Goal: Task Accomplishment & Management: Use online tool/utility

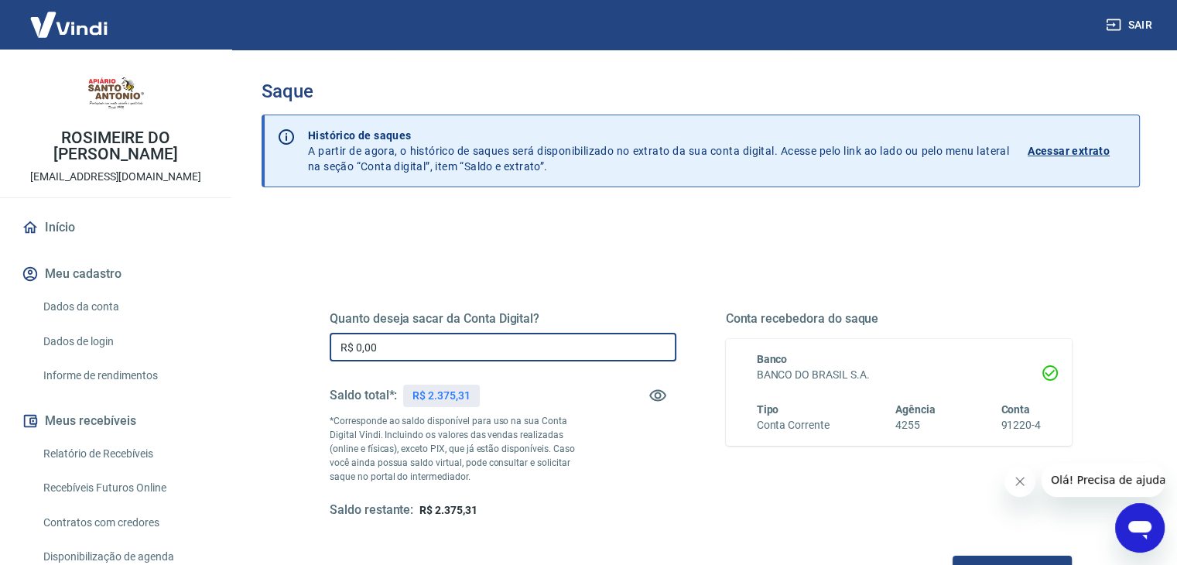
click at [588, 353] on input "R$ 0,00" at bounding box center [503, 347] width 347 height 29
type input "R$ 375,31"
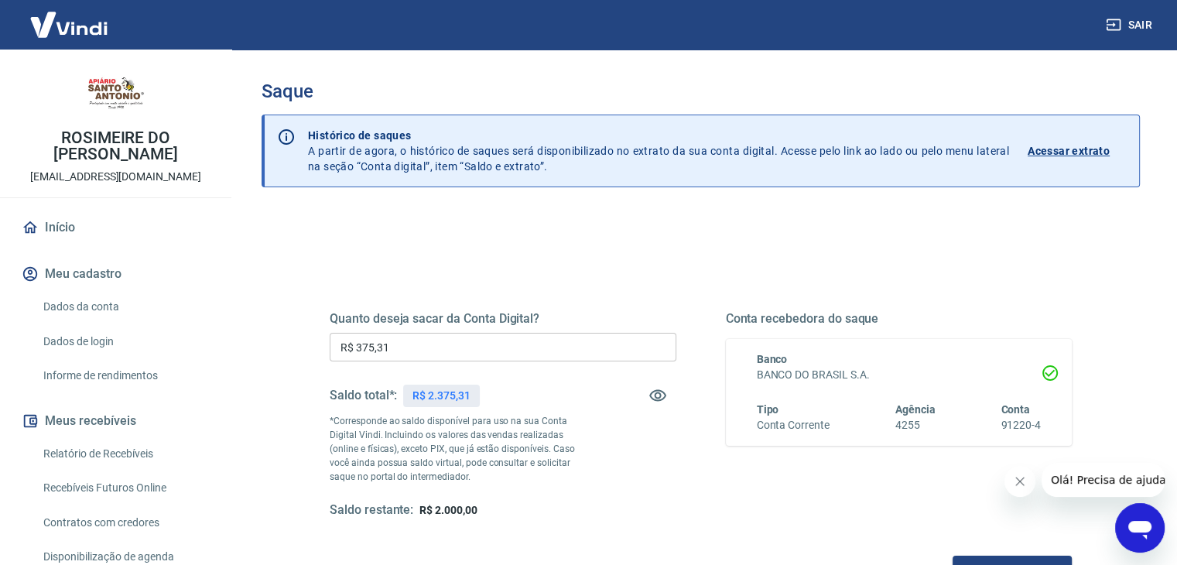
click at [814, 493] on div "Conta recebedora do saque Banco BANCO DO BRASIL S.A. Tipo Conta Corrente Agênci…" at bounding box center [899, 414] width 347 height 207
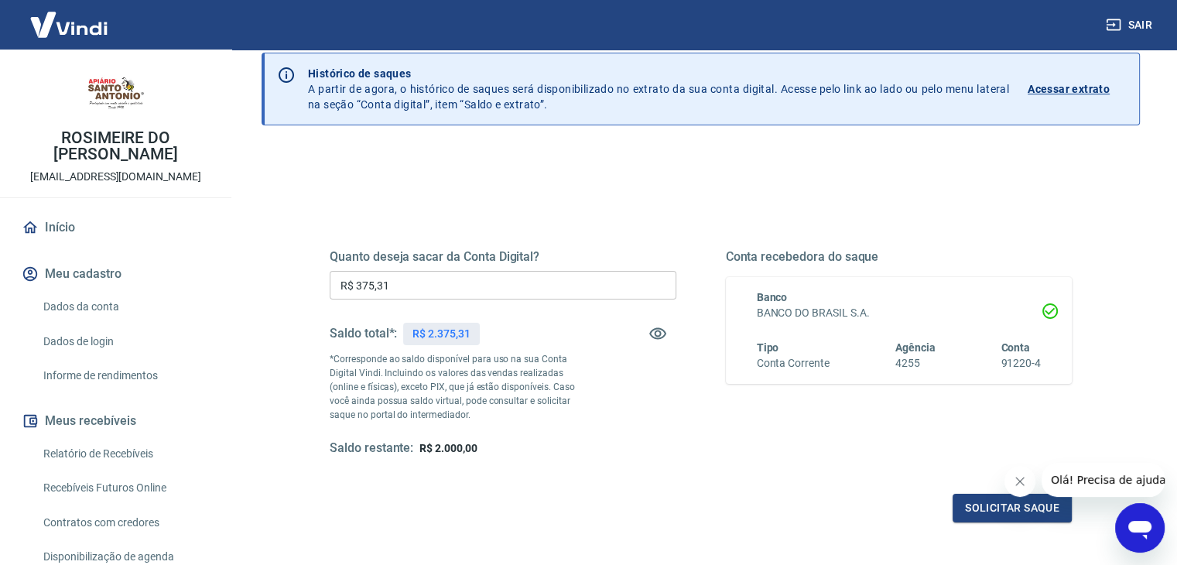
scroll to position [82, 0]
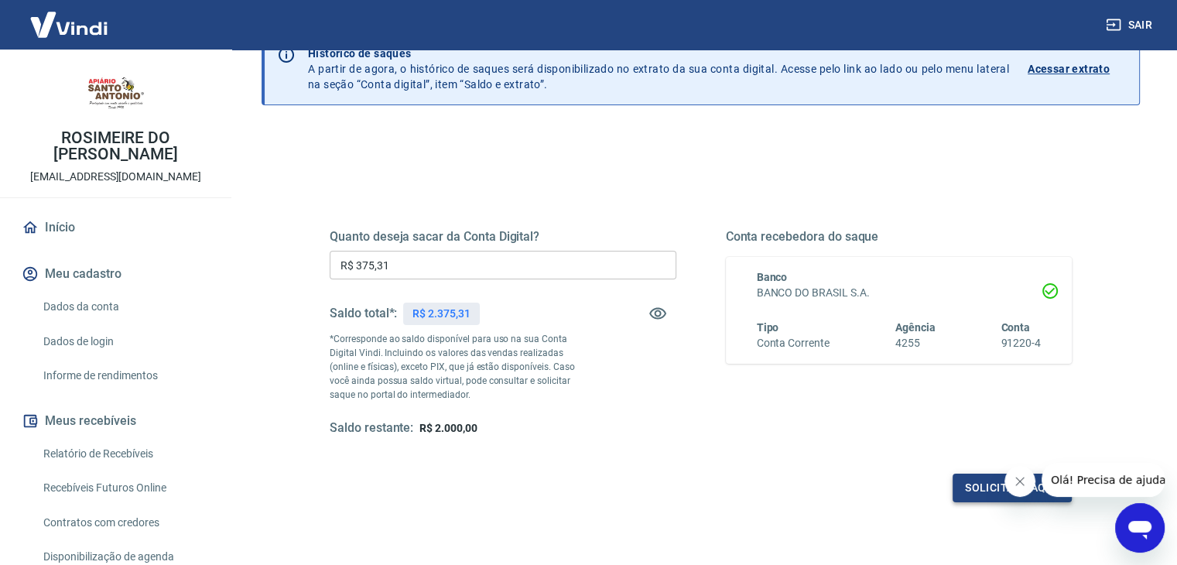
click at [968, 488] on button "Solicitar saque" at bounding box center [1012, 488] width 119 height 29
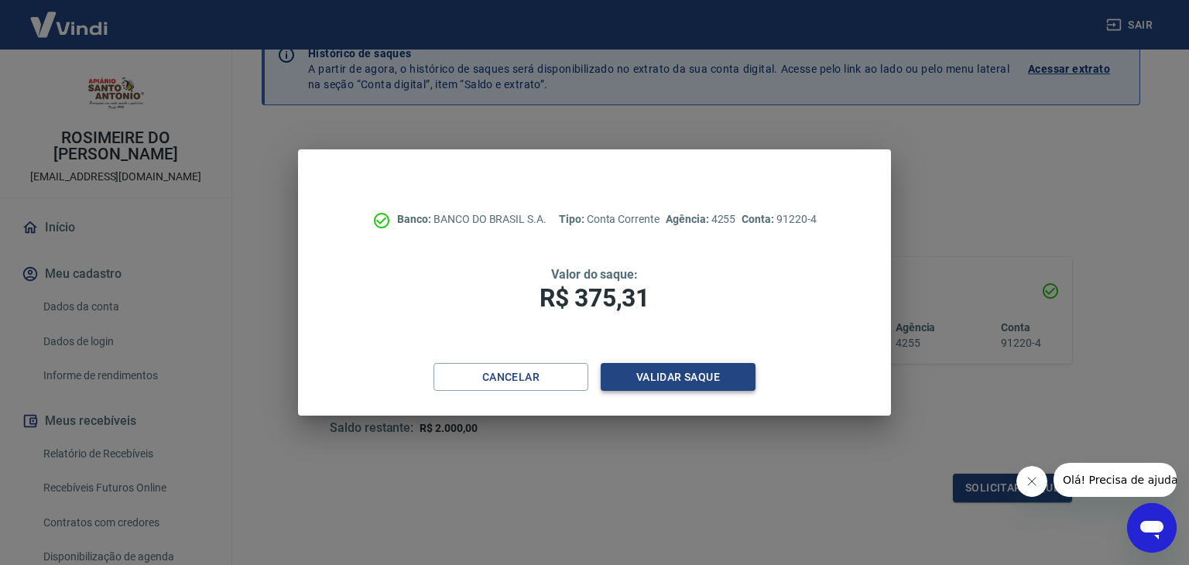
click at [626, 382] on button "Validar saque" at bounding box center [678, 377] width 155 height 29
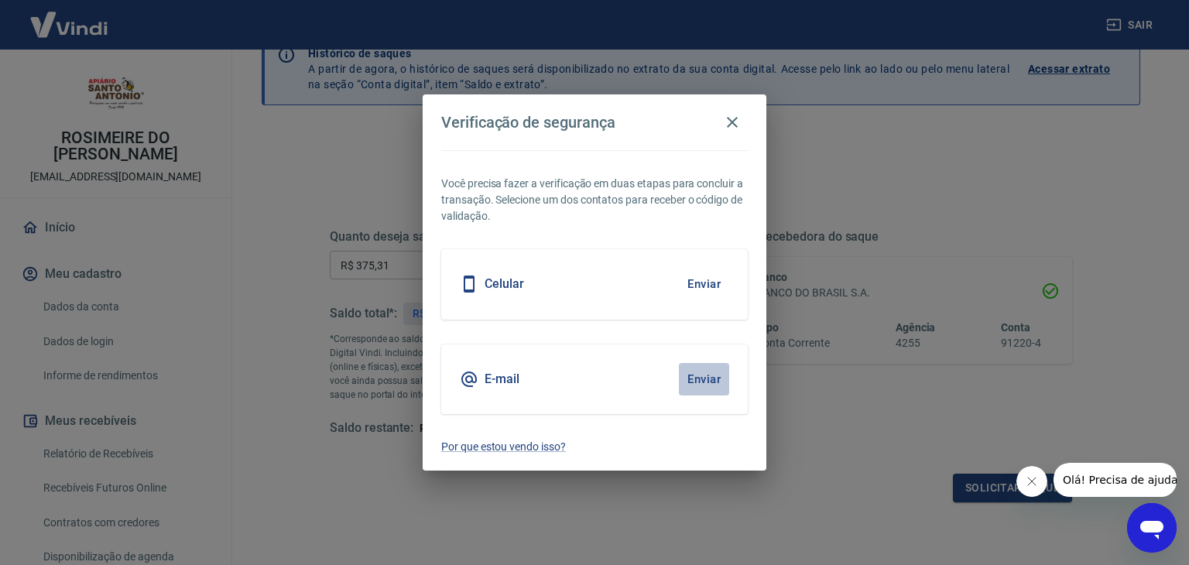
click at [693, 381] on button "Enviar" at bounding box center [704, 379] width 50 height 33
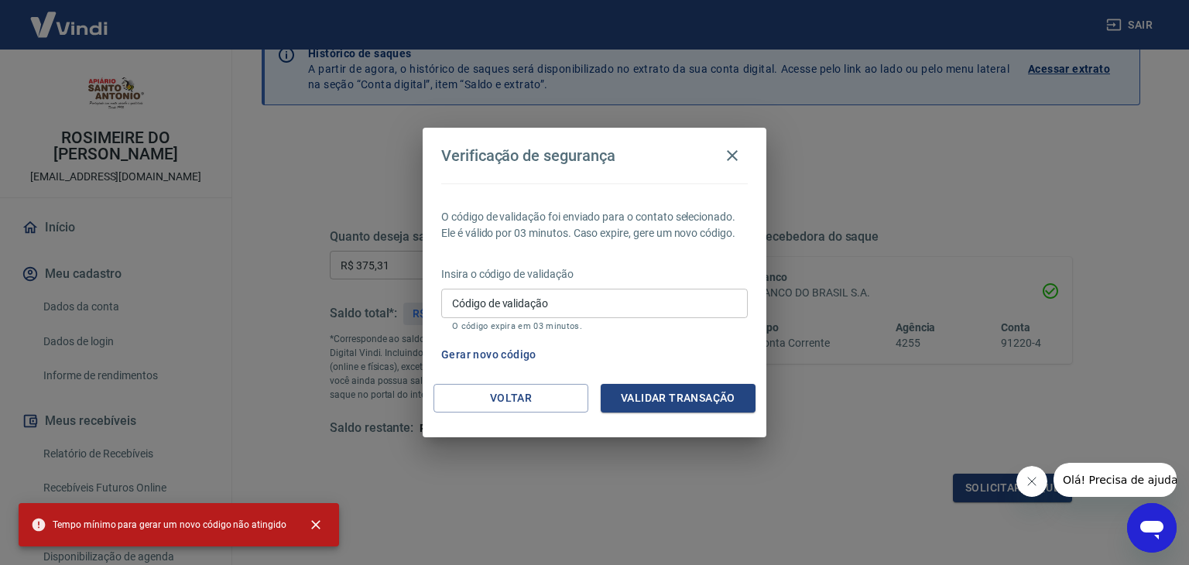
click at [579, 316] on input "Código de validação" at bounding box center [594, 303] width 307 height 29
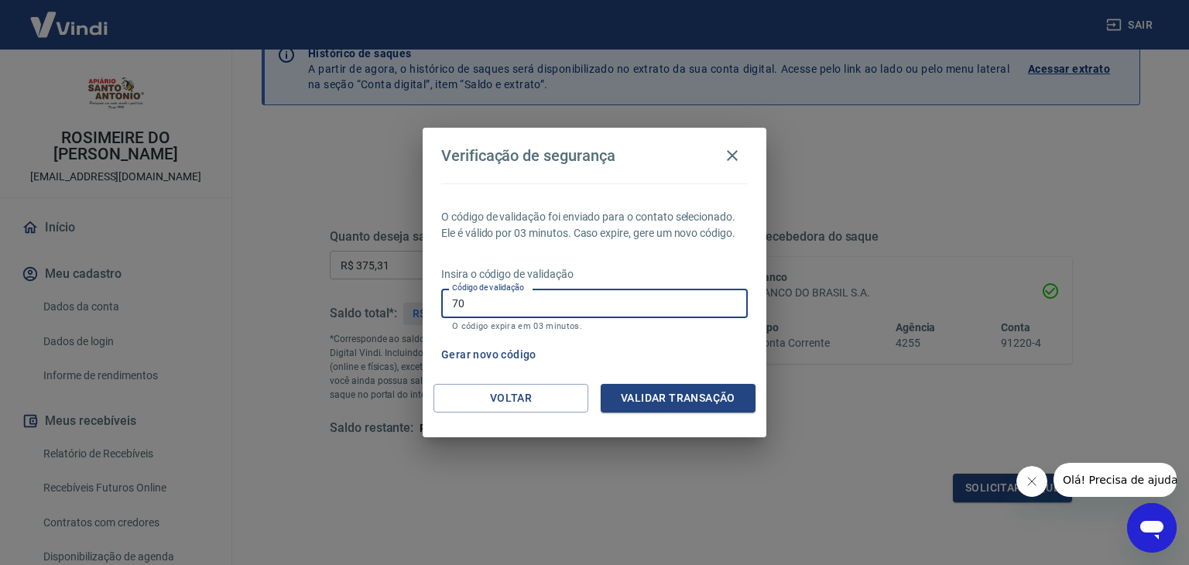
type input "7"
type input "407030"
click at [662, 399] on button "Validar transação" at bounding box center [678, 398] width 155 height 29
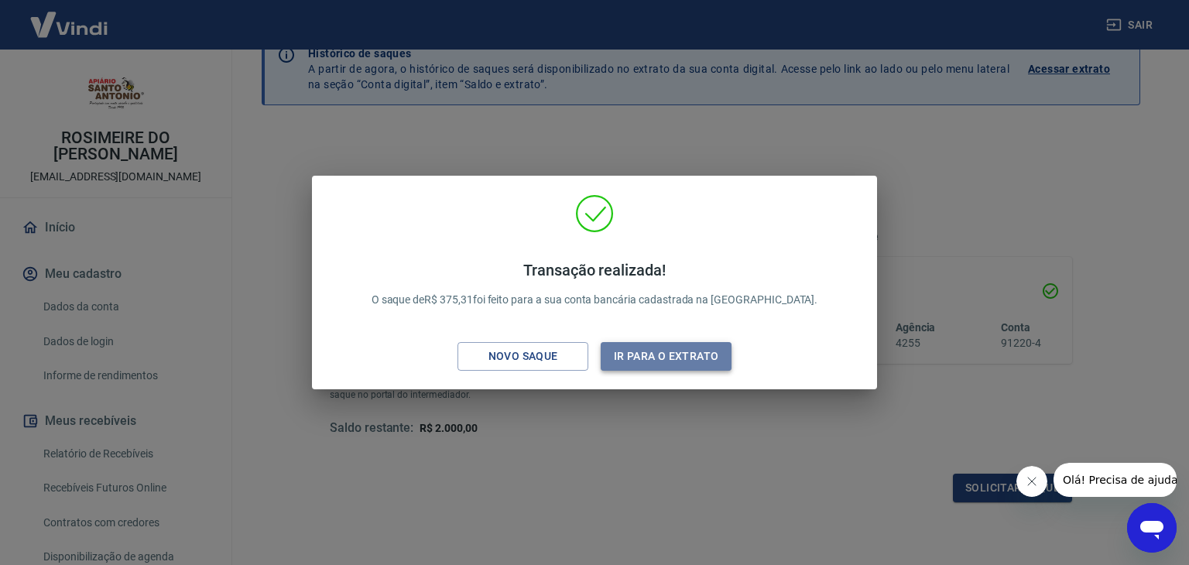
click at [659, 350] on button "Ir para o extrato" at bounding box center [666, 356] width 131 height 29
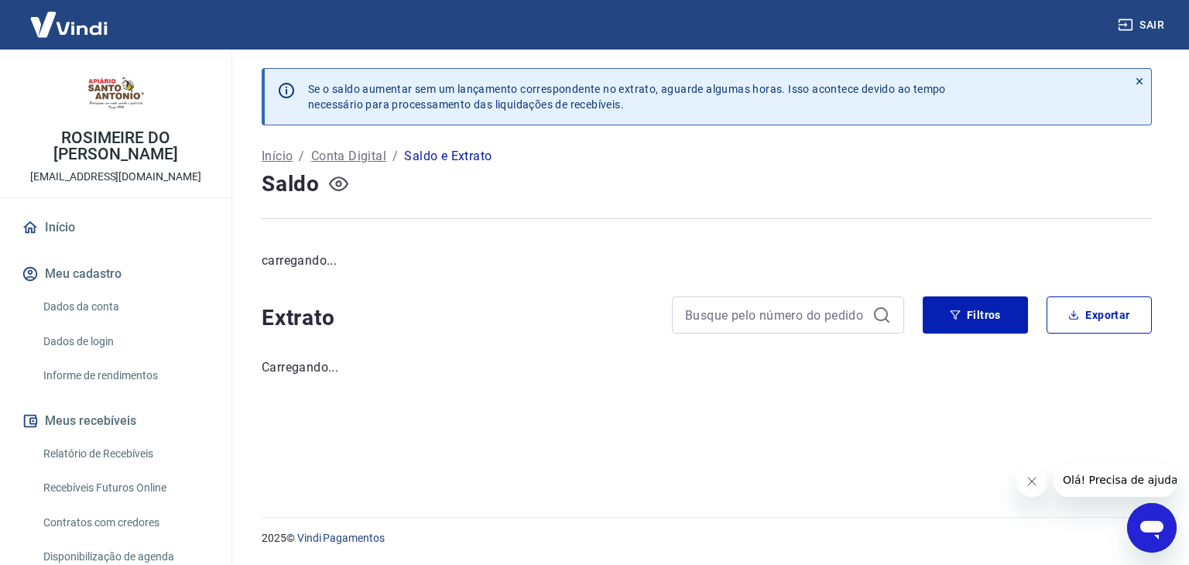
click at [329, 177] on icon "button" at bounding box center [338, 183] width 19 height 19
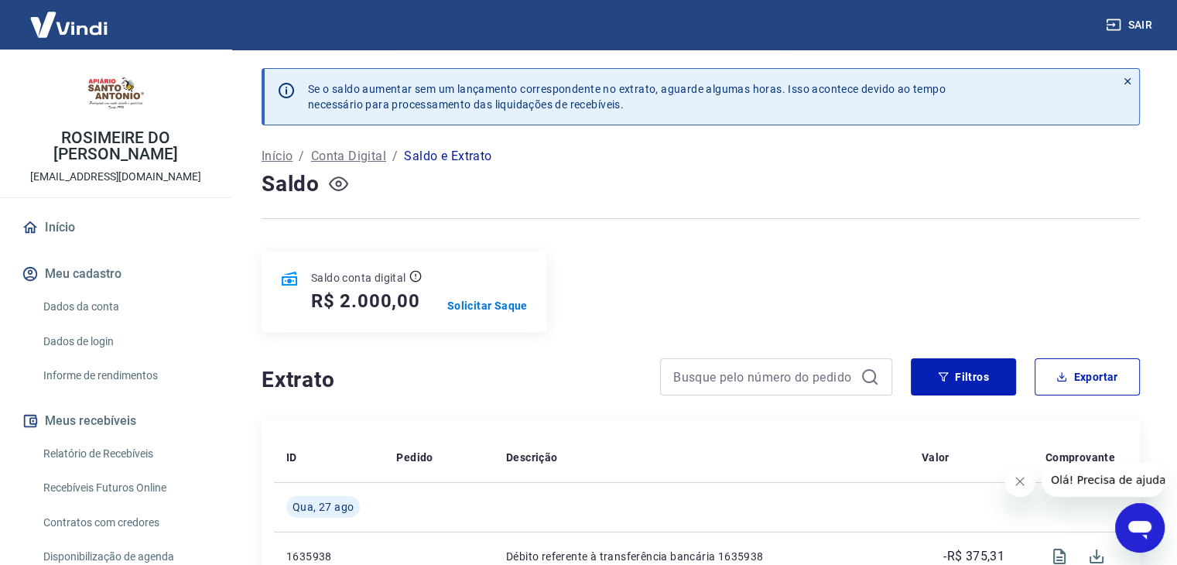
click at [1136, 19] on button "Sair" at bounding box center [1131, 25] width 56 height 29
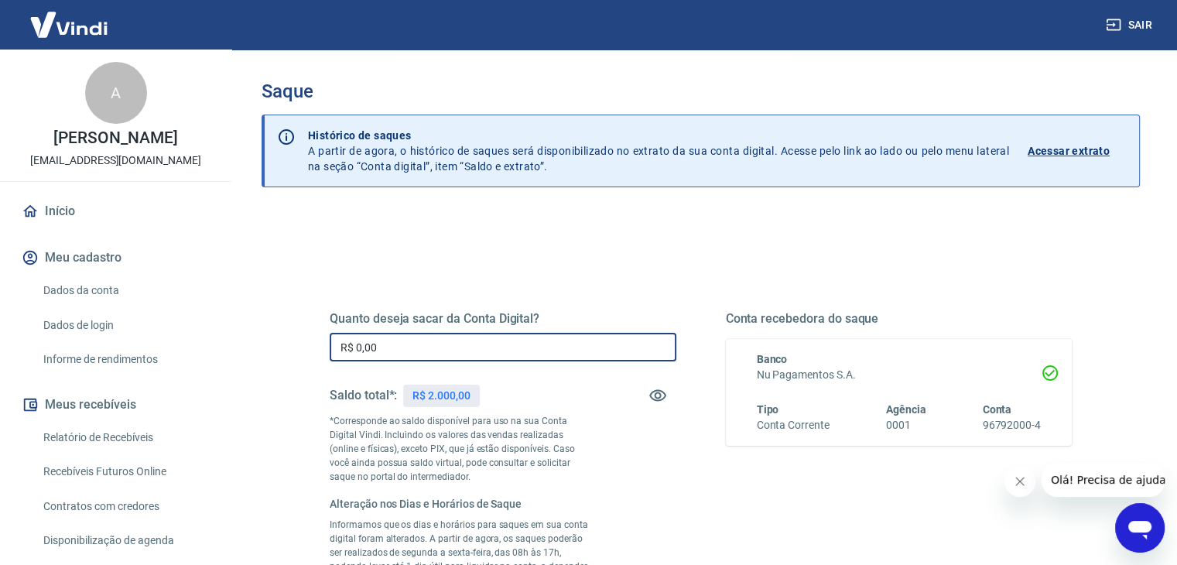
click at [496, 345] on input "R$ 0,00" at bounding box center [503, 347] width 347 height 29
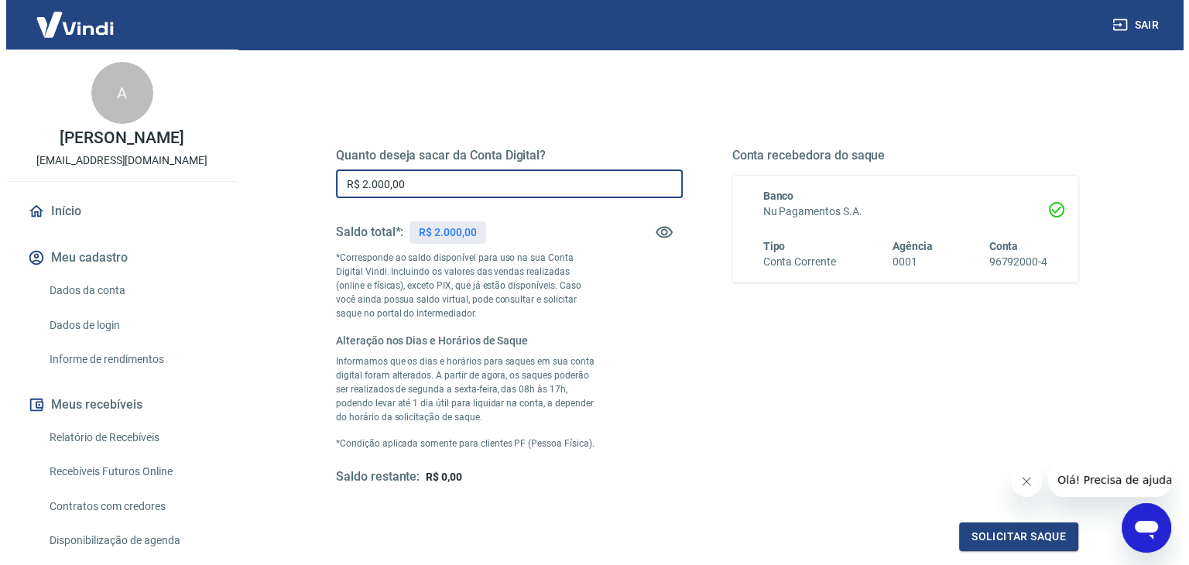
scroll to position [197, 0]
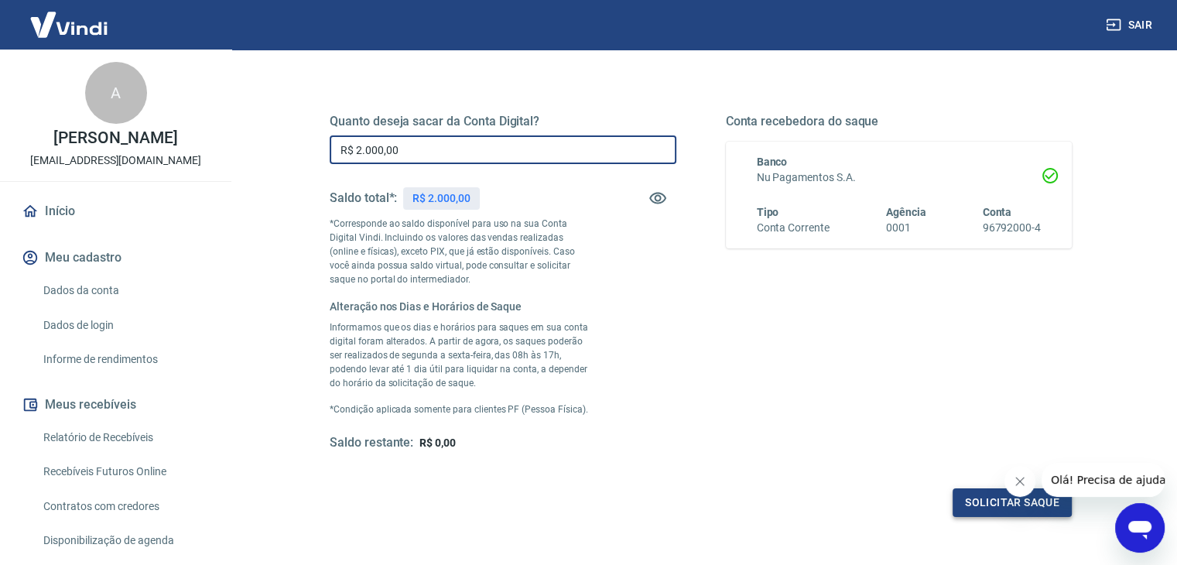
type input "R$ 2.000,00"
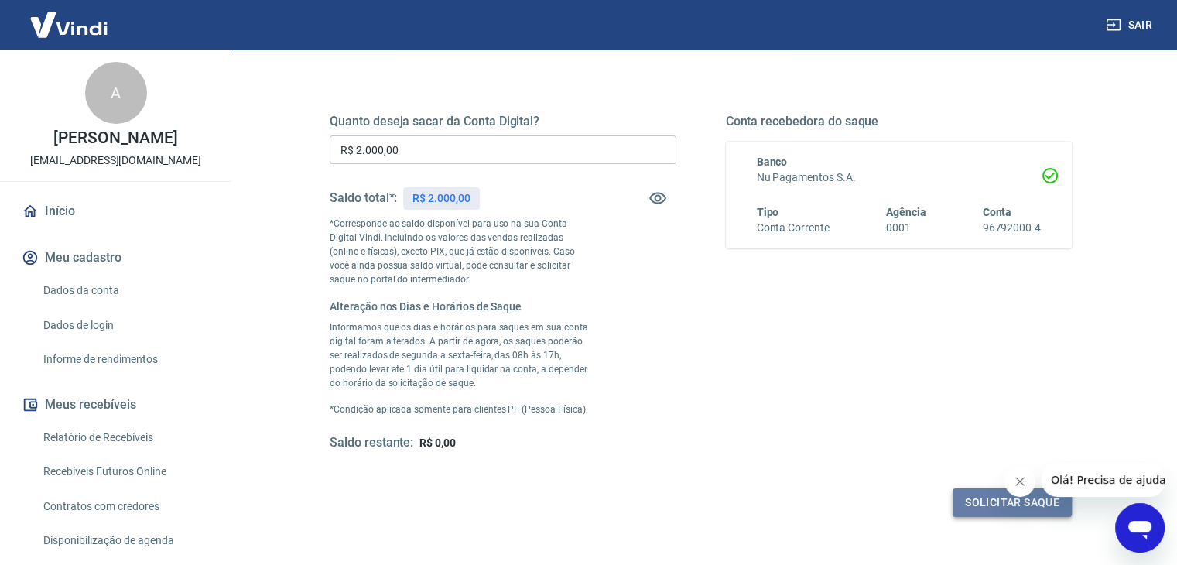
click at [975, 502] on button "Solicitar saque" at bounding box center [1012, 502] width 119 height 29
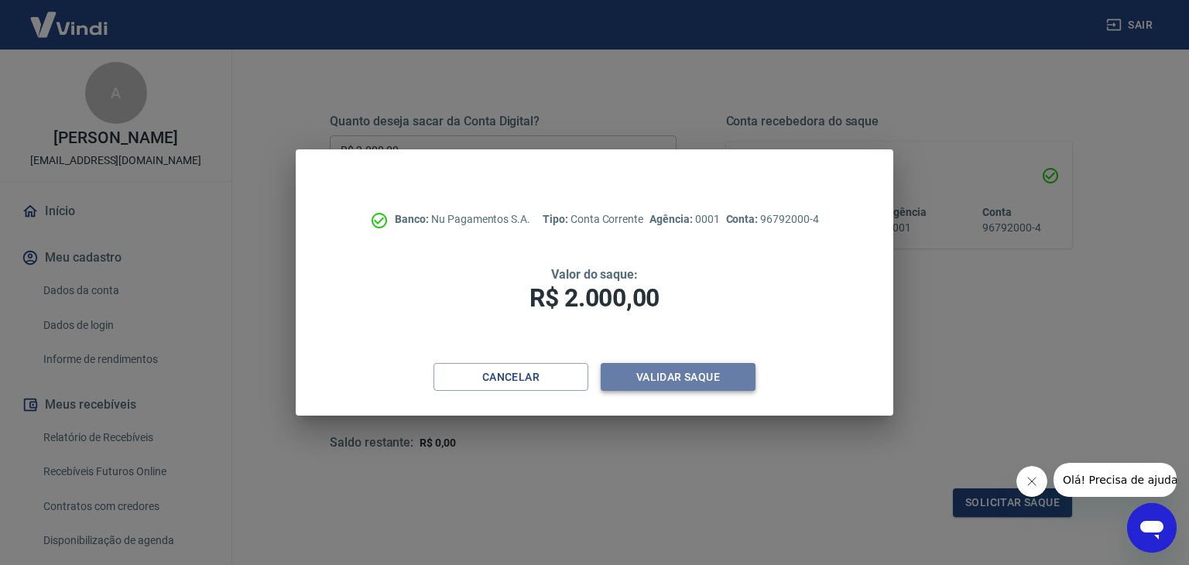
click at [691, 381] on button "Validar saque" at bounding box center [678, 377] width 155 height 29
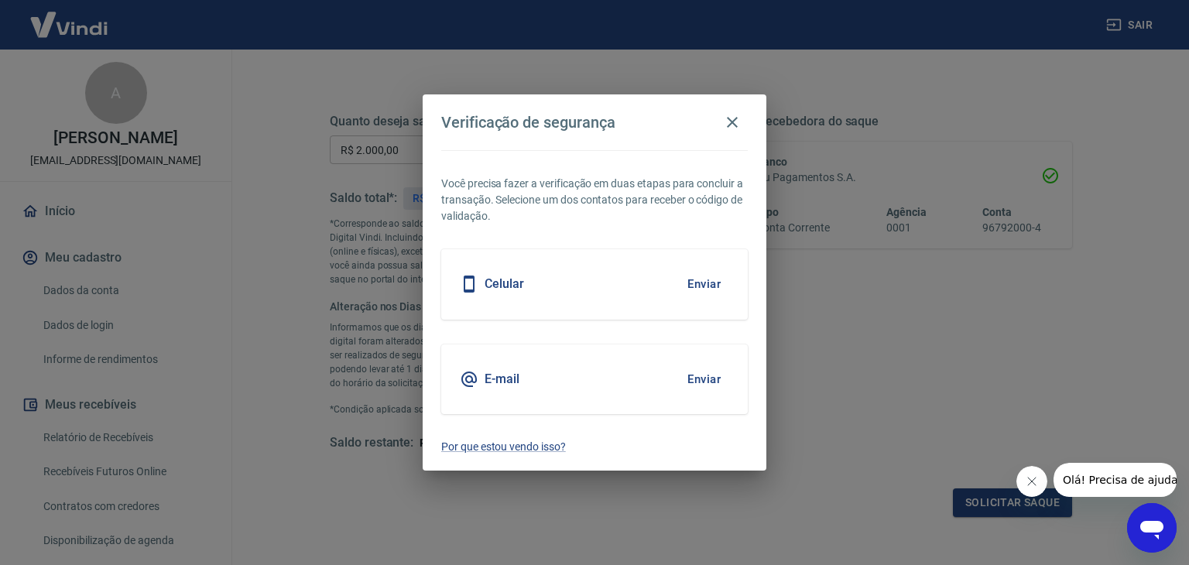
click at [691, 381] on button "Enviar" at bounding box center [704, 379] width 50 height 33
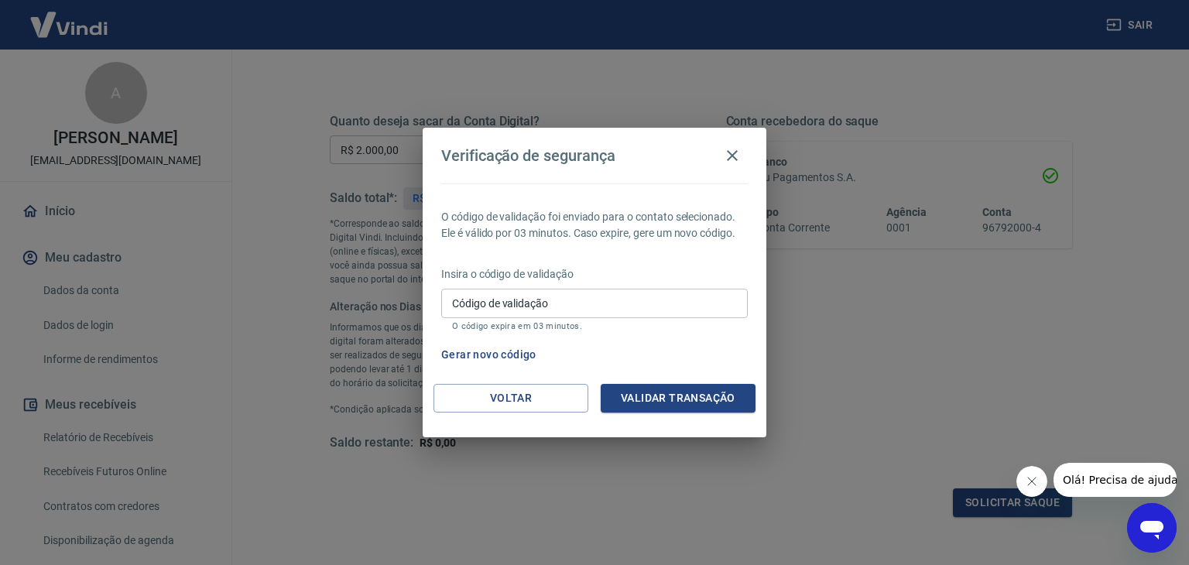
click at [575, 307] on input "Código de validação" at bounding box center [594, 303] width 307 height 29
type input "958381"
click at [627, 391] on button "Validar transação" at bounding box center [678, 398] width 155 height 29
